Goal: Task Accomplishment & Management: Manage account settings

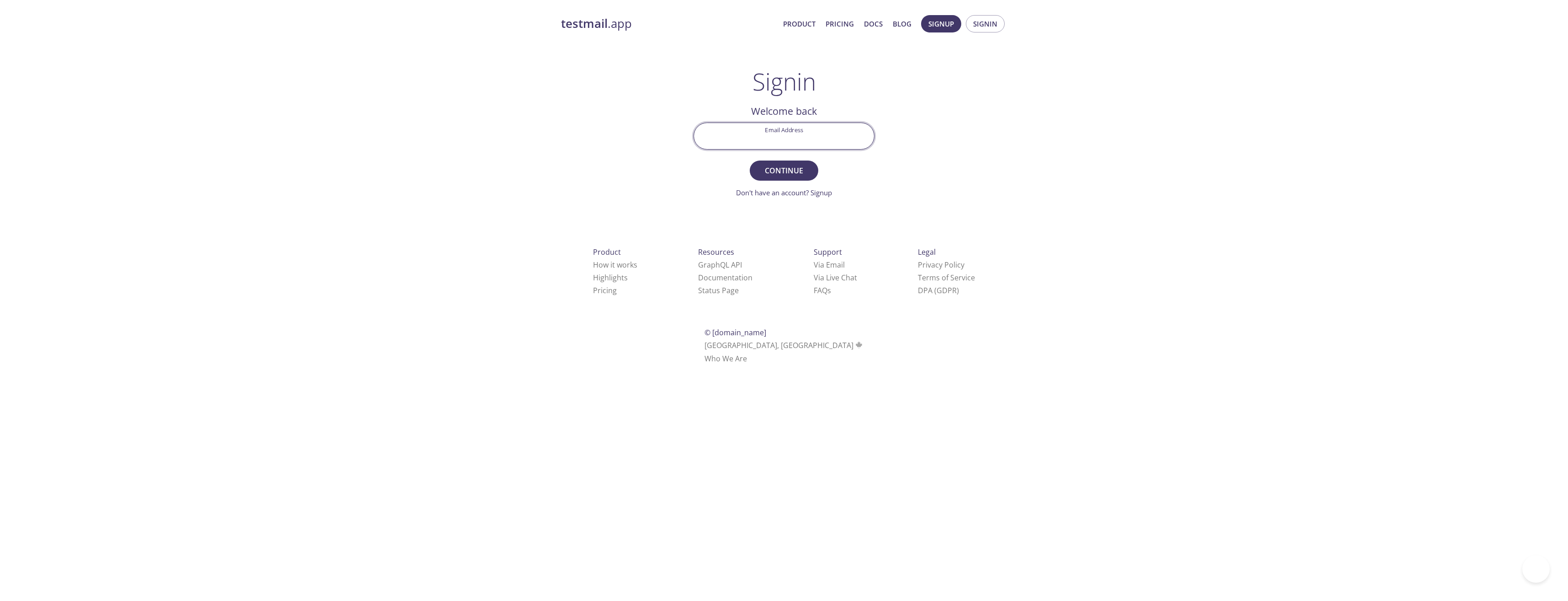
click at [787, 133] on input "Email Address" at bounding box center [784, 136] width 180 height 26
type input "[EMAIL_ADDRESS][PERSON_NAME][DOMAIN_NAME]"
click at [798, 171] on span "Continue" at bounding box center [784, 170] width 49 height 13
click at [790, 135] on input "Signin Security Code" at bounding box center [784, 136] width 180 height 26
paste input "3919NNF"
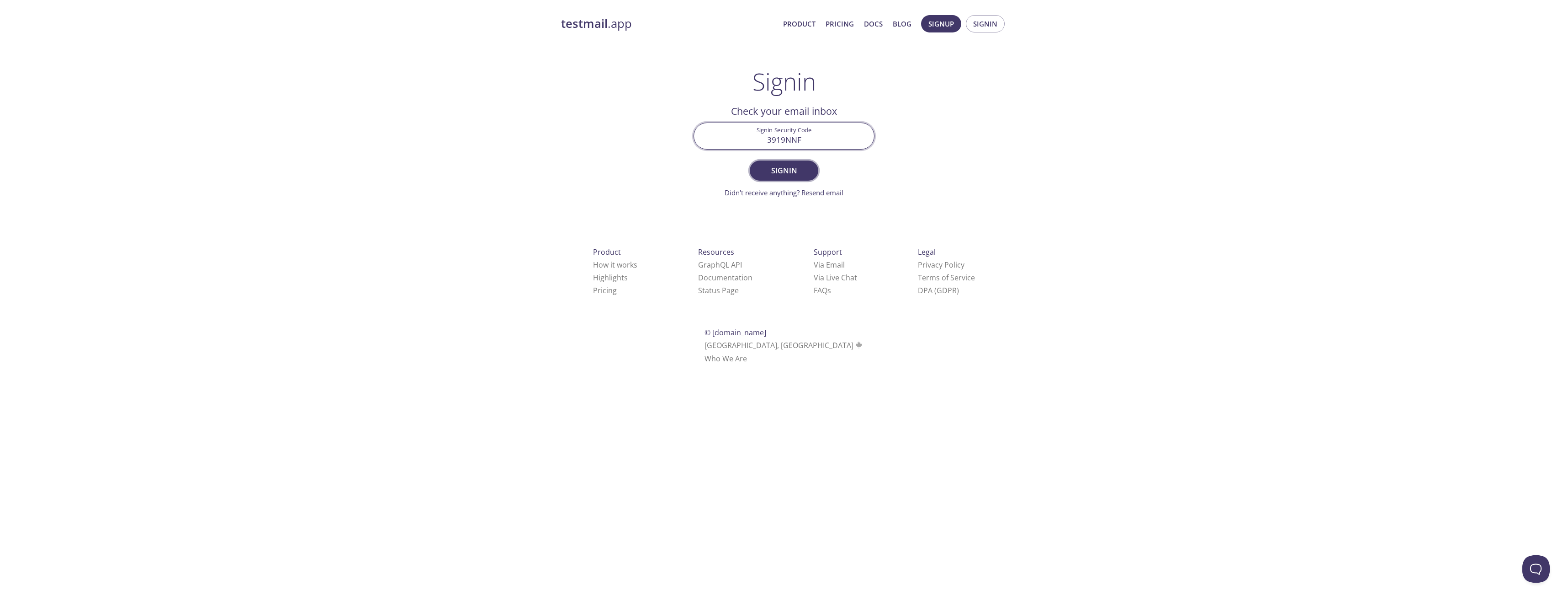
type input "3919NNF"
click at [810, 170] on button "Signin" at bounding box center [784, 170] width 69 height 20
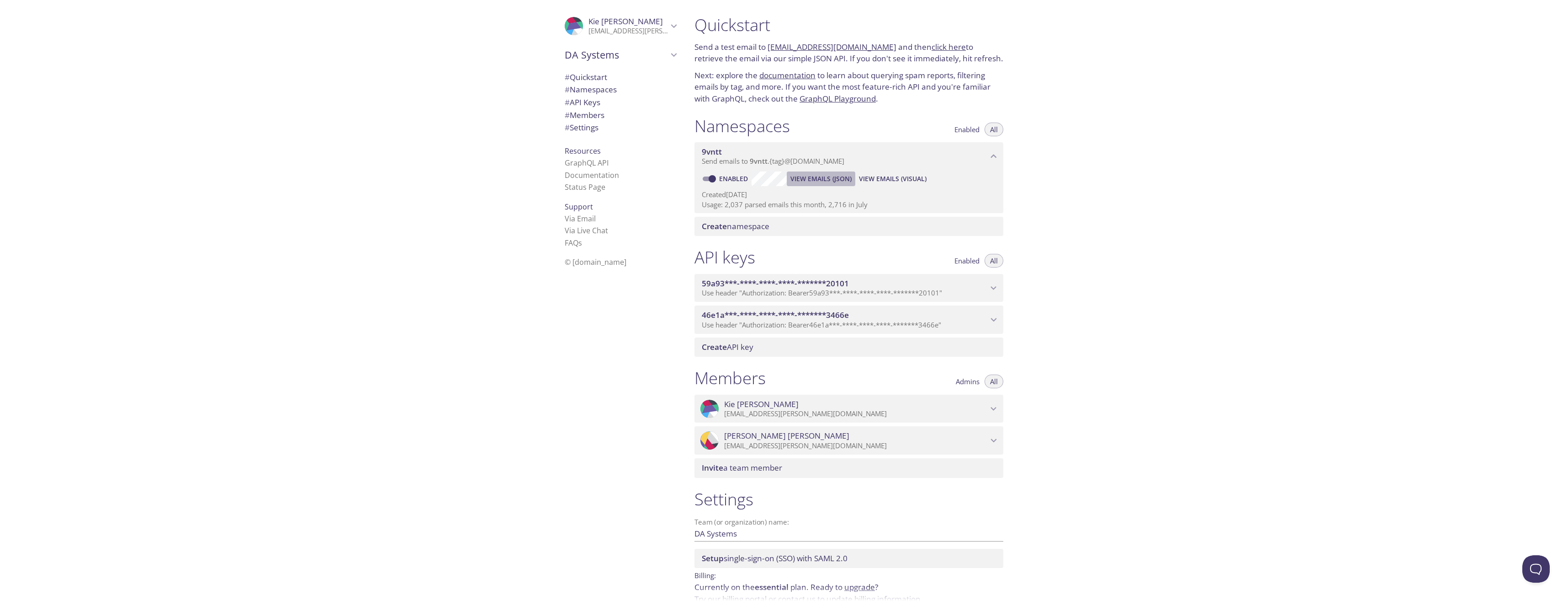
click at [821, 182] on span "View Emails (JSON)" at bounding box center [820, 179] width 61 height 11
